Goal: Find specific page/section: Find specific page/section

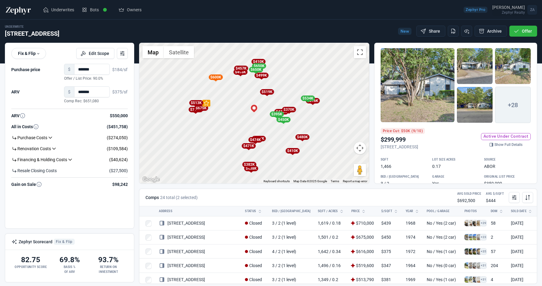
click at [531, 14] on span "ZA" at bounding box center [532, 10] width 10 height 10
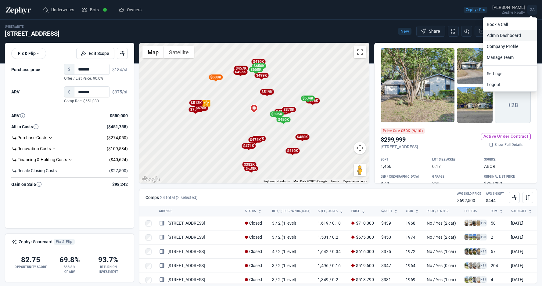
click at [507, 37] on link "Admin Dashboard" at bounding box center [510, 35] width 54 height 11
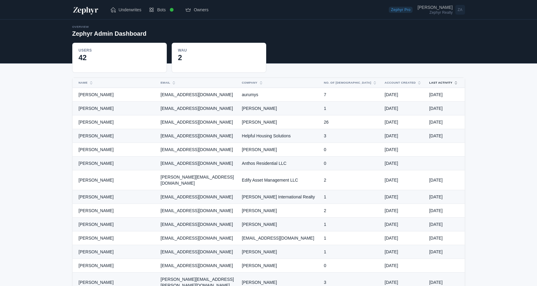
click at [434, 81] on button "Last Activity" at bounding box center [440, 83] width 29 height 10
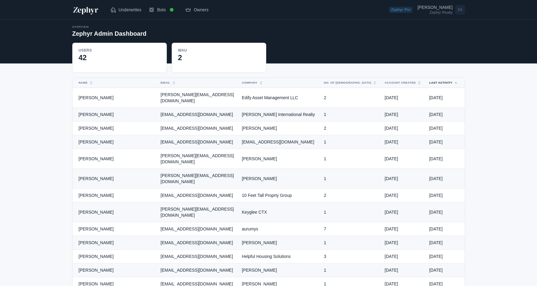
click at [434, 81] on button "Last Activity" at bounding box center [440, 83] width 29 height 10
